Goal: Transaction & Acquisition: Purchase product/service

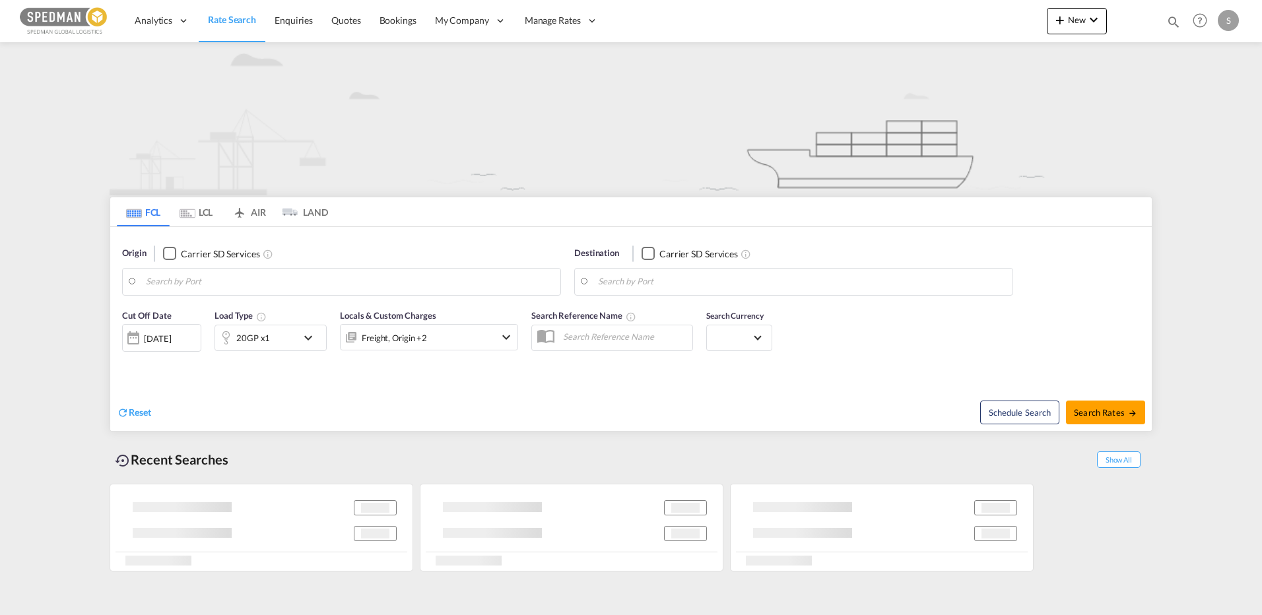
click at [191, 288] on body "Analytics Reports Dashboard Rate Search Enquiries Quotes Bookings" at bounding box center [631, 307] width 1262 height 615
drag, startPoint x: 128, startPoint y: 273, endPoint x: 96, endPoint y: 276, distance: 32.4
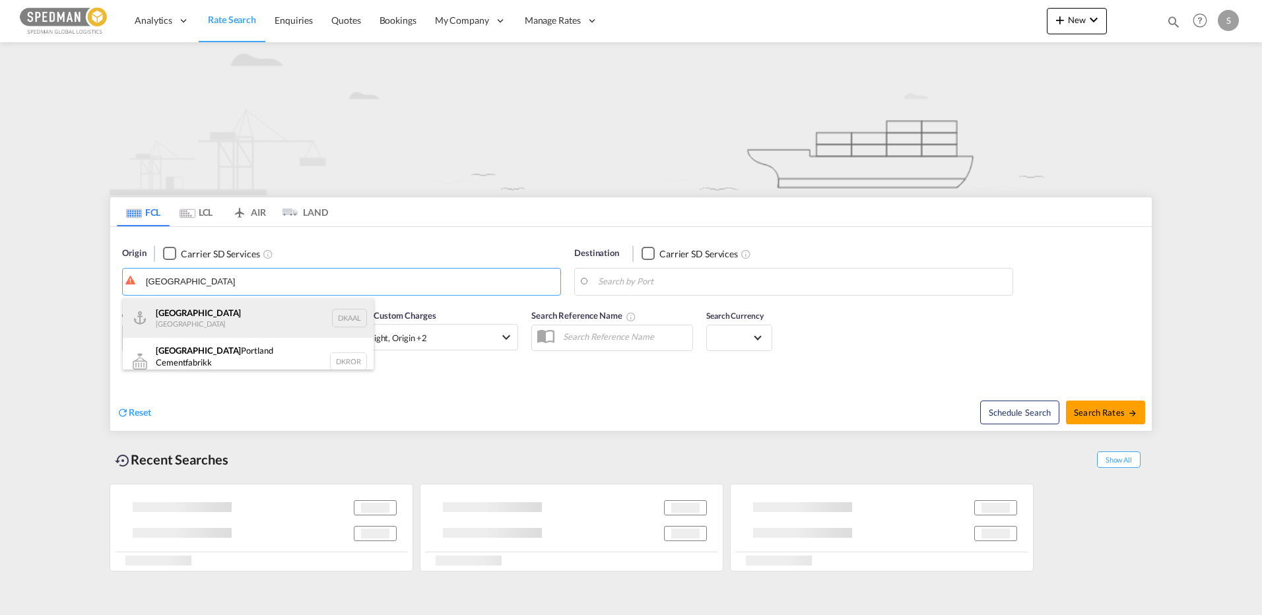
click at [166, 308] on div "Aalborg Denmark DKAAL" at bounding box center [248, 318] width 251 height 40
type input "[GEOGRAPHIC_DATA], DKAAL"
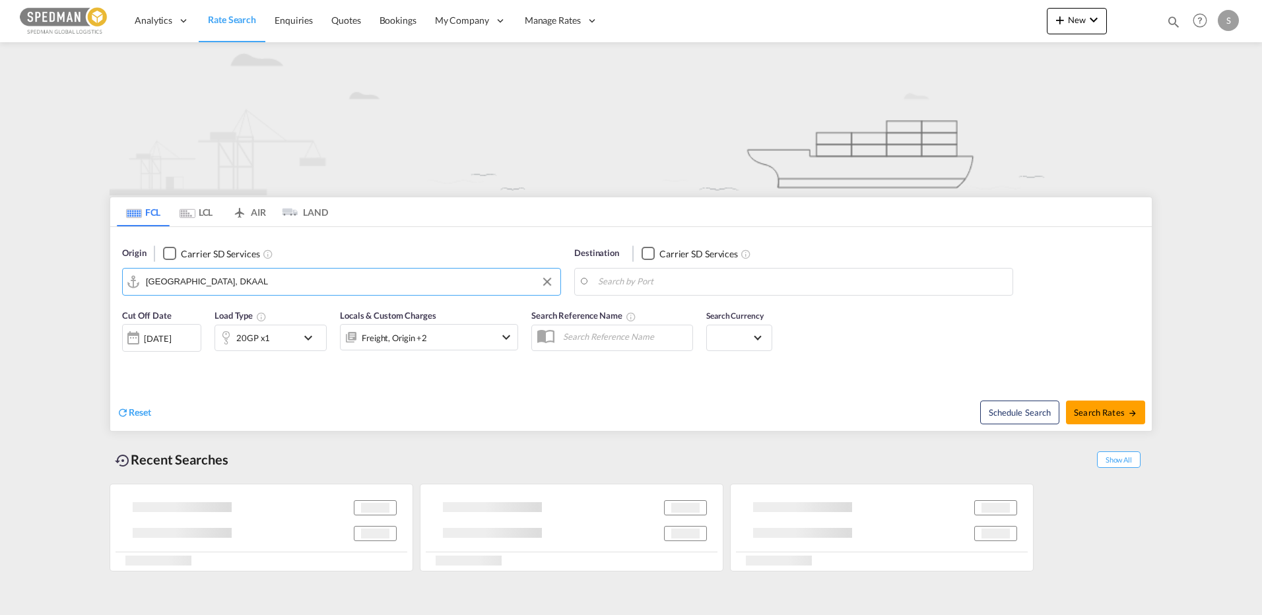
click at [706, 285] on body "Analytics Reports Dashboard Rate Search Enquiries Quotes Bookings" at bounding box center [631, 307] width 1262 height 615
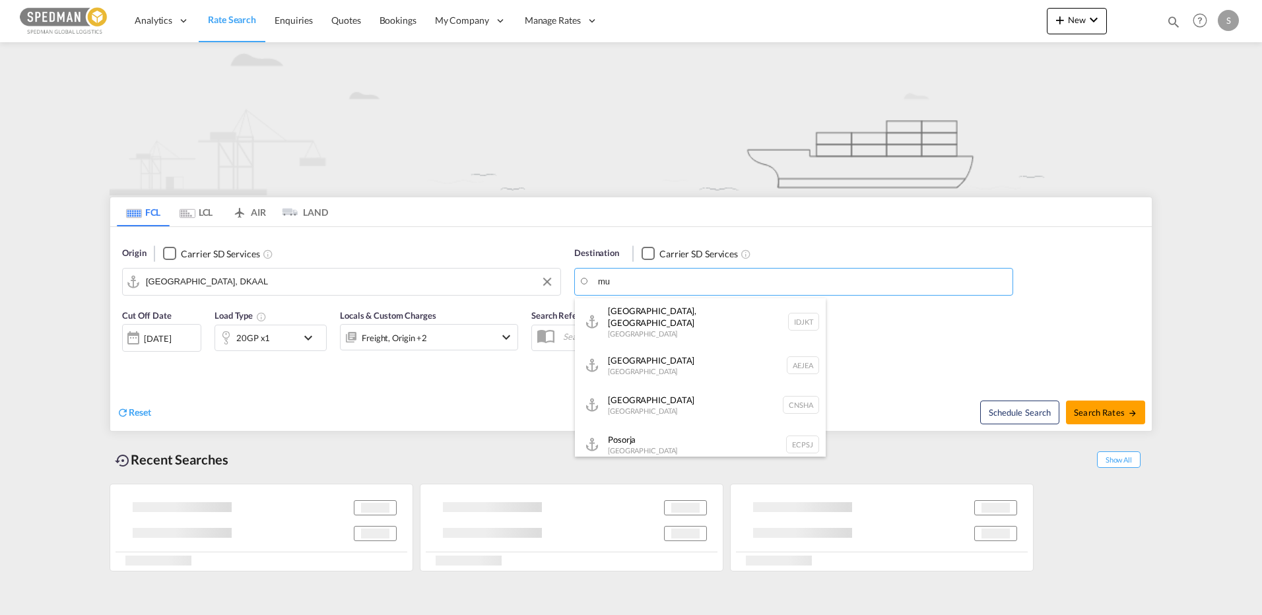
type input "m"
click at [643, 314] on div "Dadr a [GEOGRAPHIC_DATA] INDAD" at bounding box center [700, 318] width 251 height 40
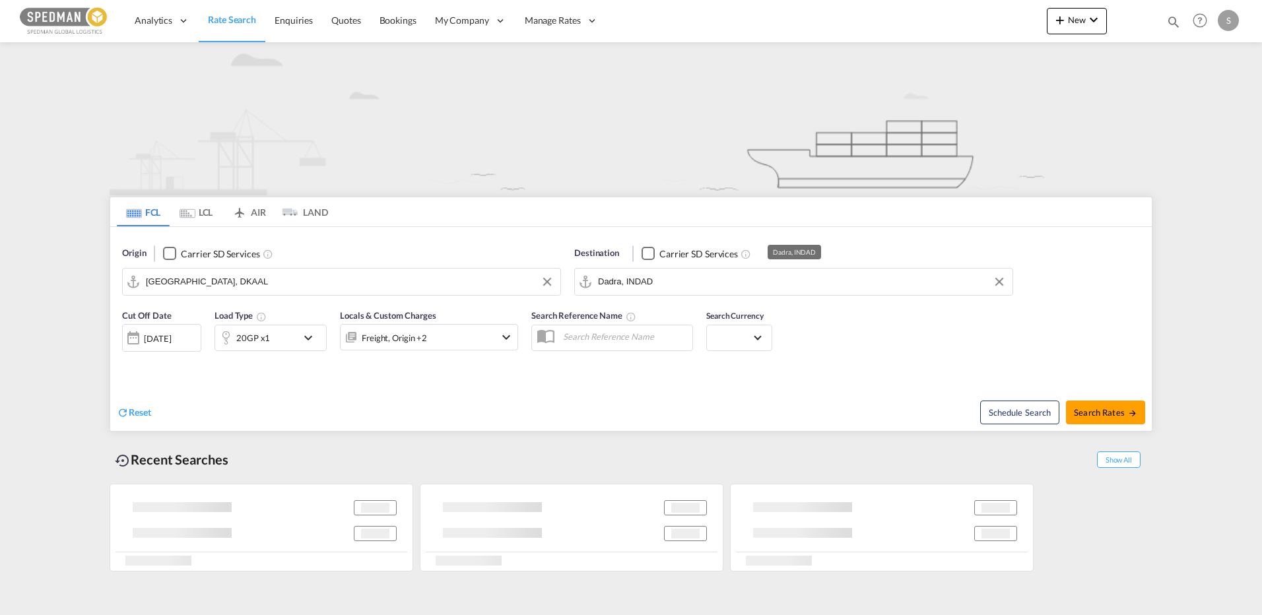
drag, startPoint x: 657, startPoint y: 281, endPoint x: 682, endPoint y: 284, distance: 24.6
click at [657, 281] on input "Dadra, INDAD" at bounding box center [802, 282] width 408 height 20
paste input "i"
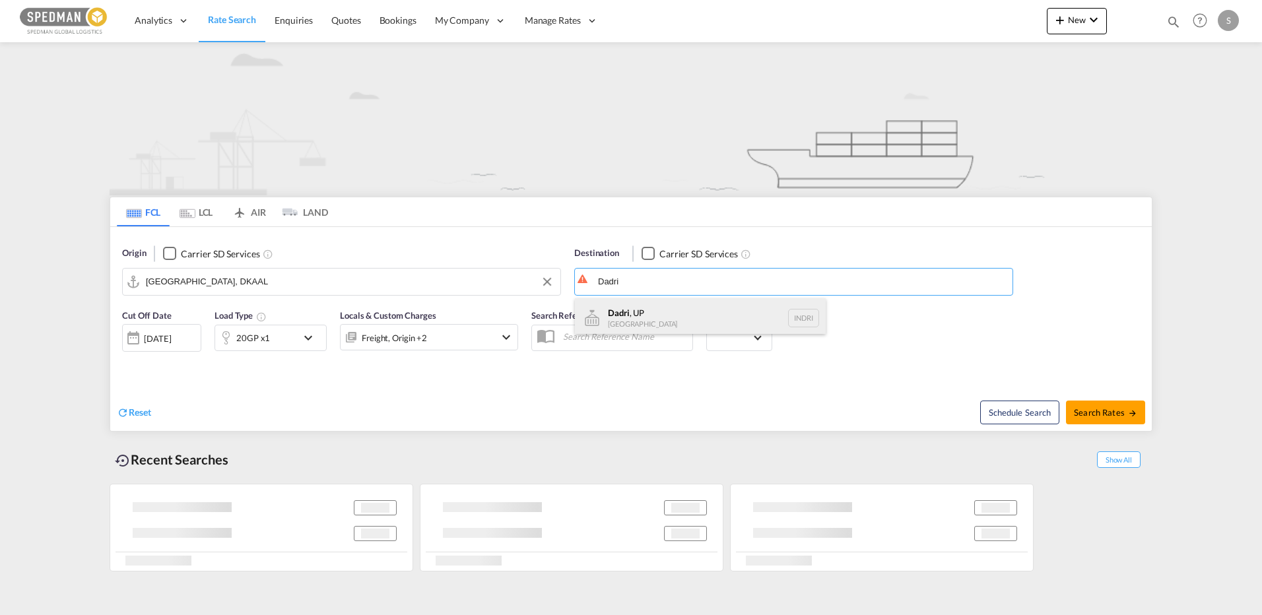
click at [644, 321] on div "Dadri , UP [GEOGRAPHIC_DATA] INDRI" at bounding box center [700, 318] width 251 height 40
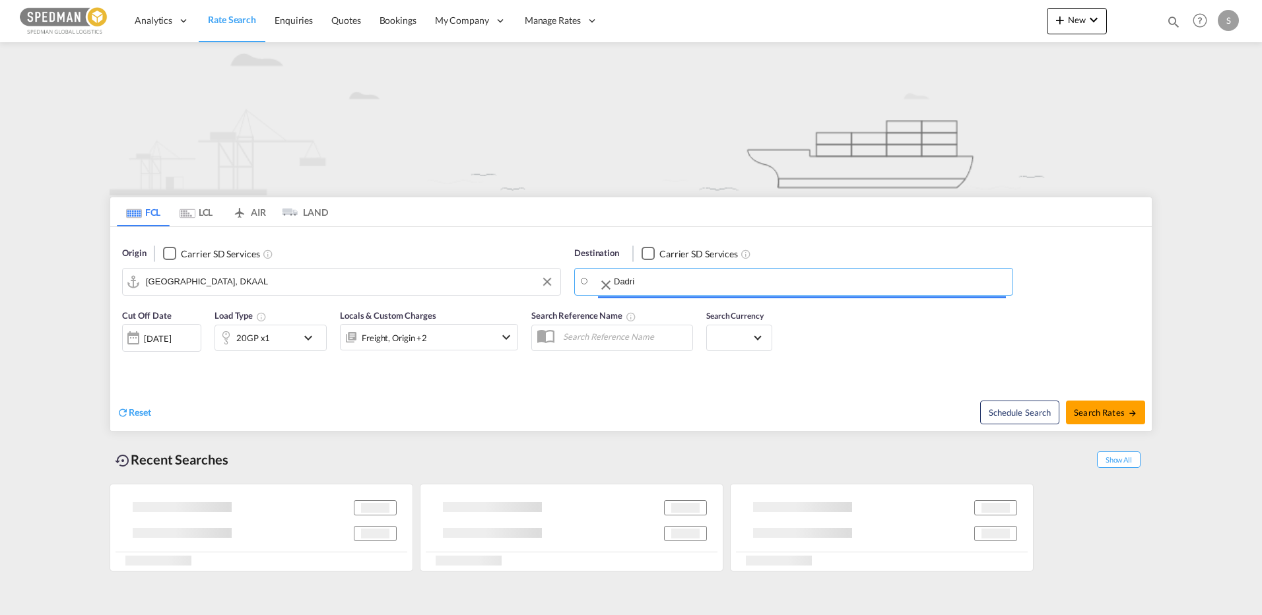
type input "[PERSON_NAME], UP, INDRI"
click at [318, 335] on md-icon "icon-chevron-down" at bounding box center [311, 338] width 22 height 16
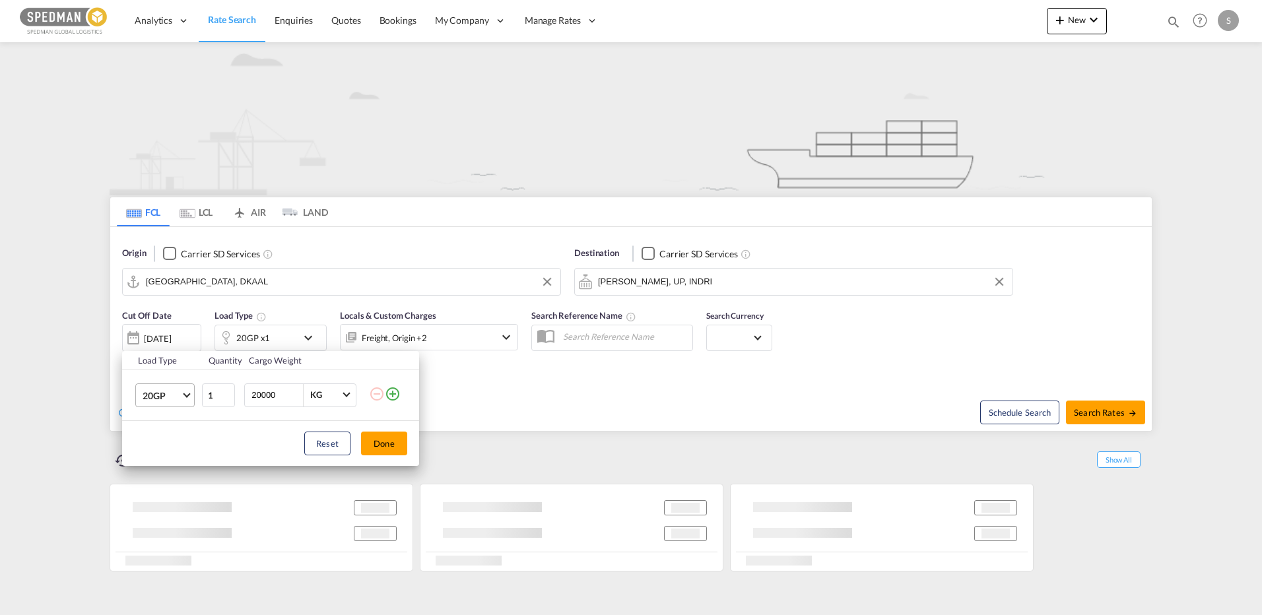
click at [189, 397] on md-select-value "20GP" at bounding box center [167, 395] width 53 height 22
click at [147, 458] on div "40HC" at bounding box center [155, 458] width 24 height 13
click at [396, 447] on button "Done" at bounding box center [384, 444] width 46 height 24
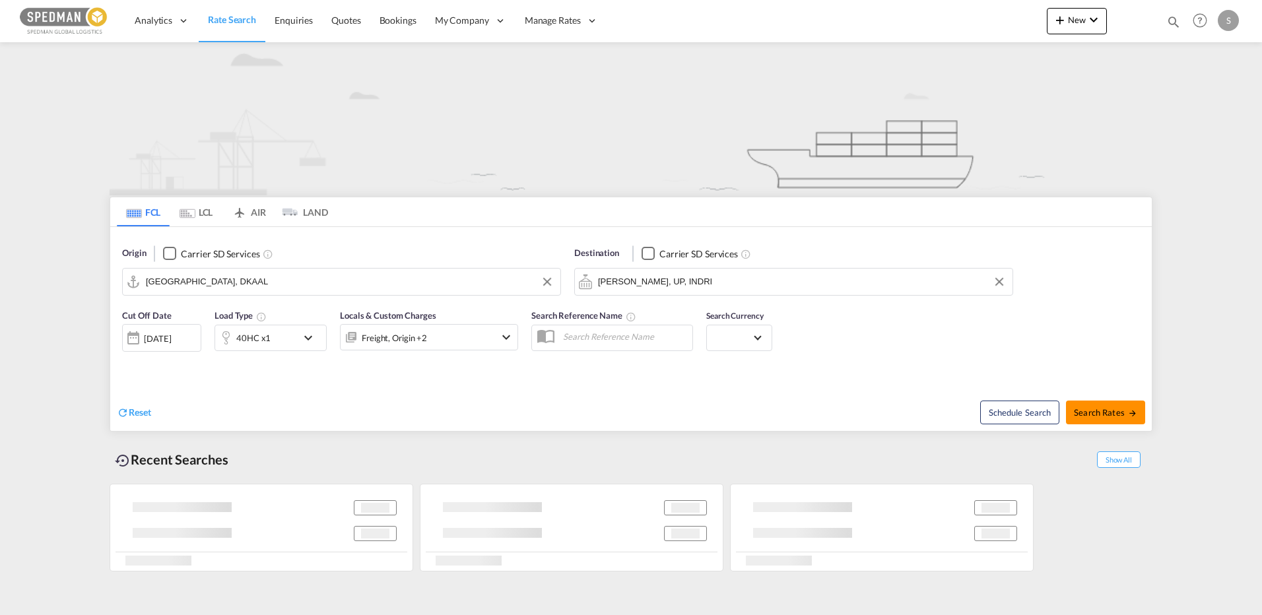
click at [1119, 411] on span "Search Rates" at bounding box center [1105, 412] width 63 height 11
type input "DKAAL to INDRI / [DATE]"
